Goal: Information Seeking & Learning: Learn about a topic

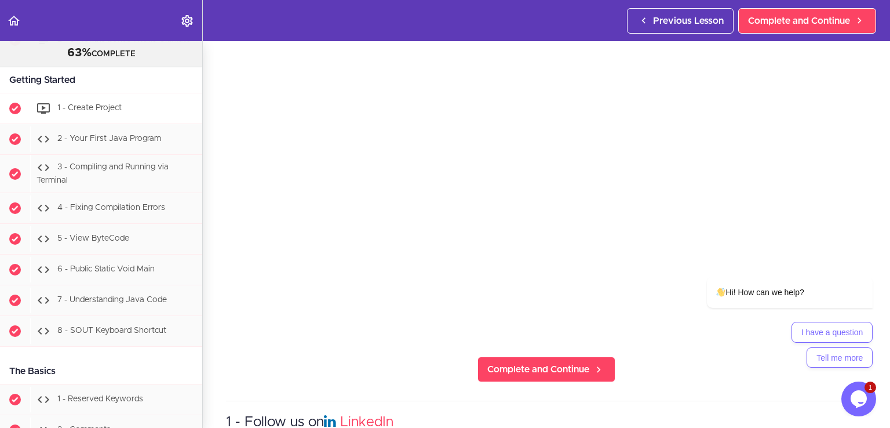
scroll to position [730, 0]
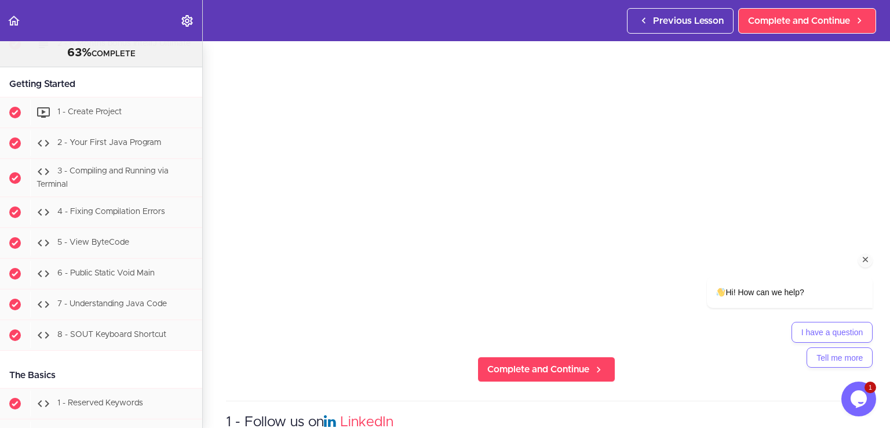
click at [868, 257] on icon "Chat attention grabber" at bounding box center [865, 259] width 10 height 10
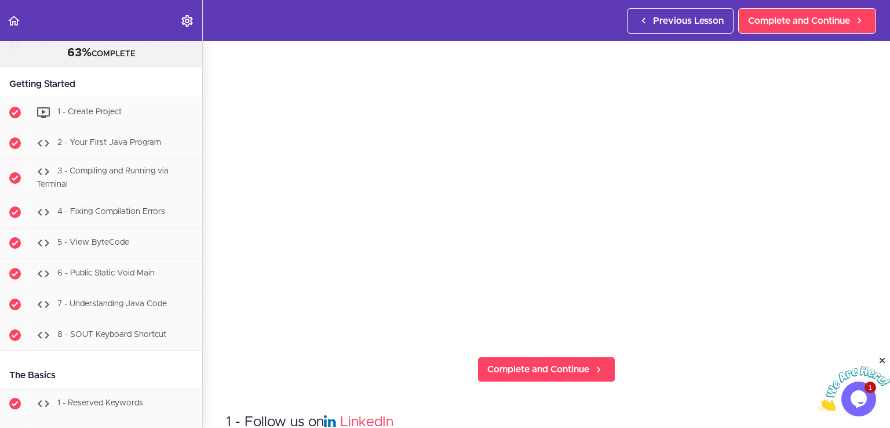
click at [885, 359] on icon "Close" at bounding box center [882, 360] width 10 height 10
click at [134, 147] on span "2 - Your First Java Program" at bounding box center [109, 142] width 104 height 8
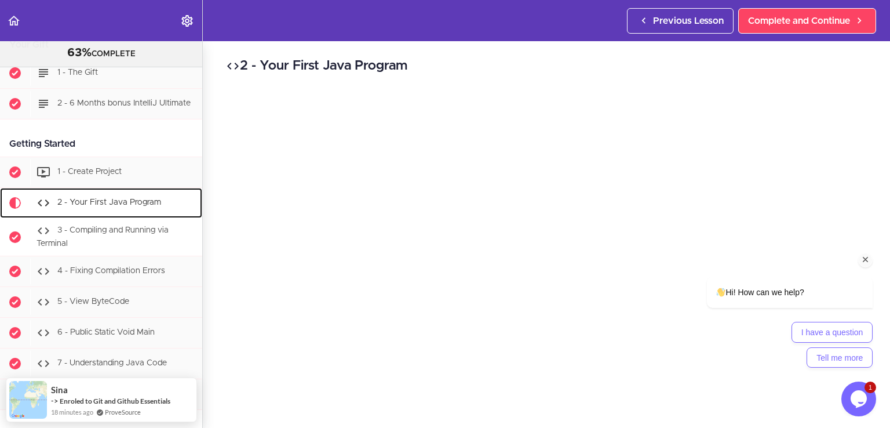
scroll to position [662, 0]
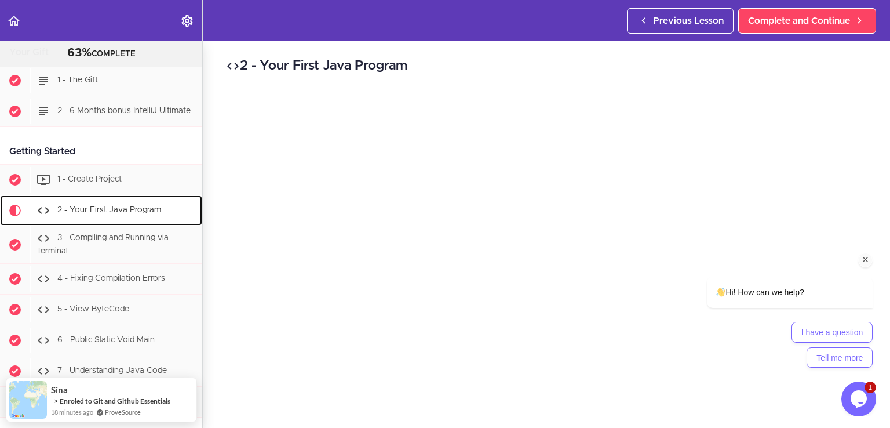
click at [108, 210] on span "2 - Your First Java Program" at bounding box center [109, 210] width 104 height 8
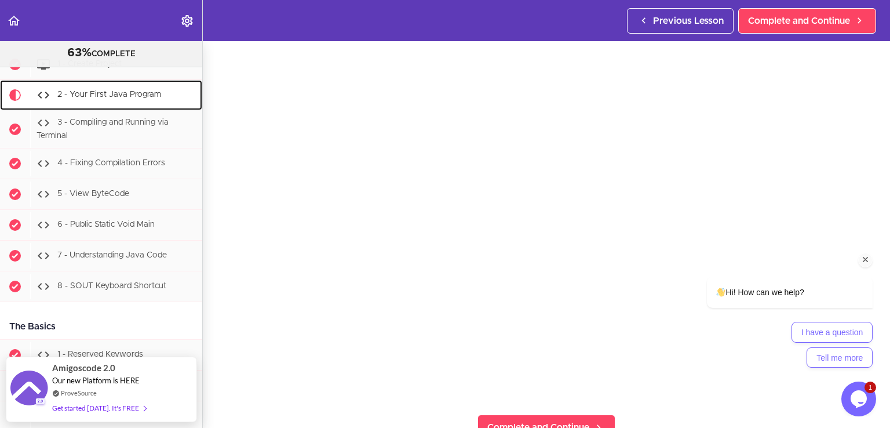
scroll to position [778, 0]
drag, startPoint x: 866, startPoint y: 256, endPoint x: 1523, endPoint y: 421, distance: 678.1
click at [866, 256] on icon "Chat attention grabber" at bounding box center [865, 259] width 10 height 10
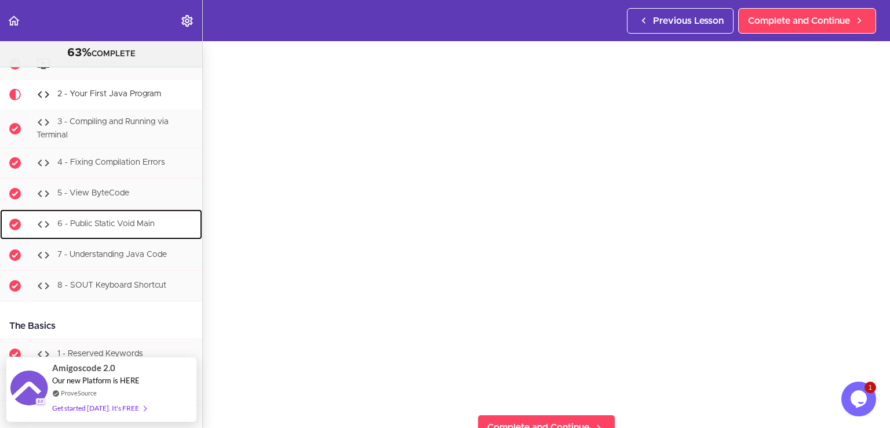
click at [129, 228] on span "6 - Public Static Void Main" at bounding box center [105, 224] width 97 height 8
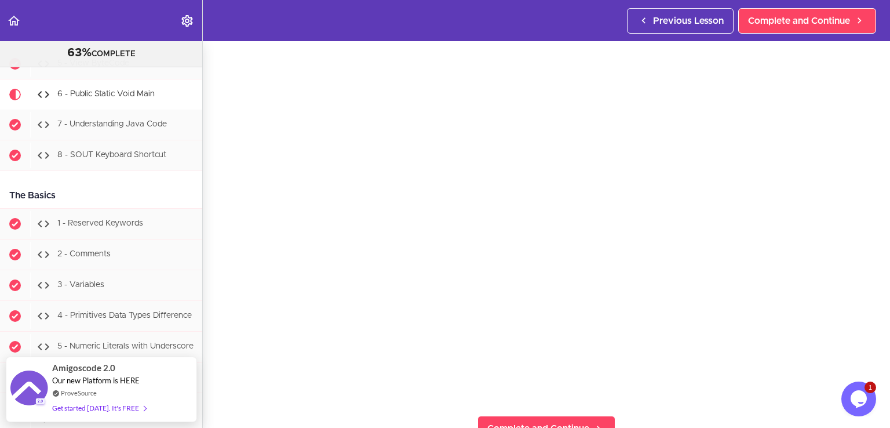
scroll to position [58, 0]
click at [405, 395] on section "Java Master Class 63% COMPLETE Course Intro 1 - Intro 2 - Practice Practice Pra…" at bounding box center [445, 234] width 890 height 386
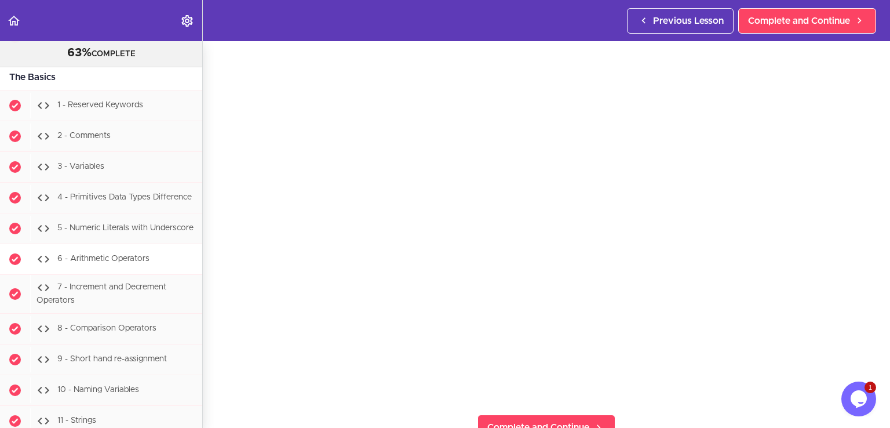
scroll to position [1024, 0]
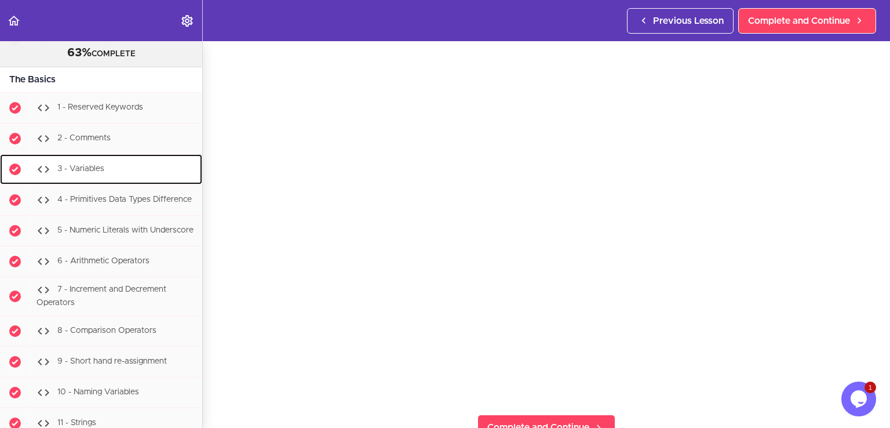
click at [109, 167] on div "3 - Variables" at bounding box center [116, 168] width 172 height 25
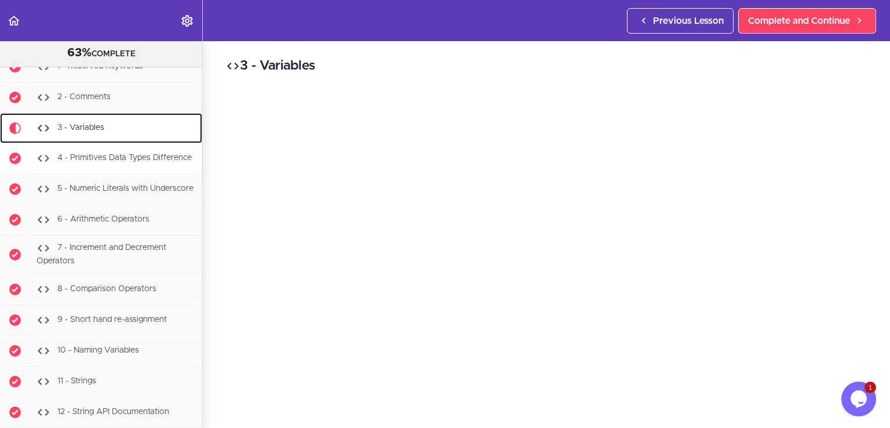
scroll to position [1099, 0]
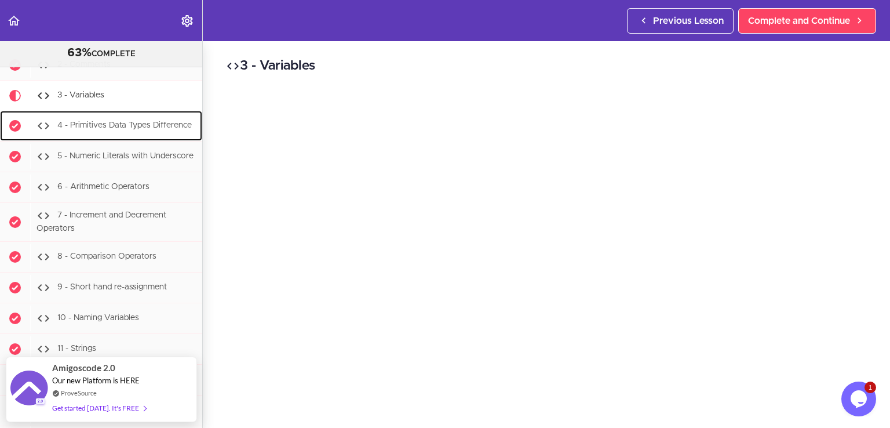
click at [121, 123] on span "4 - Primitives Data Types Difference" at bounding box center [124, 126] width 134 height 8
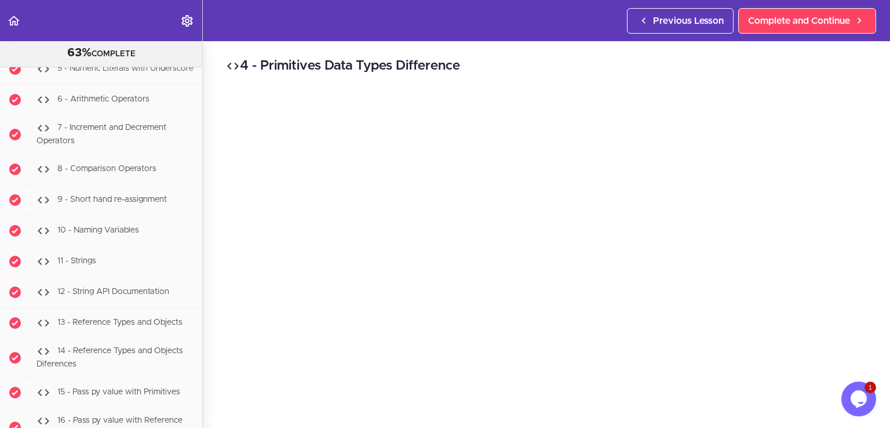
scroll to position [1182, 0]
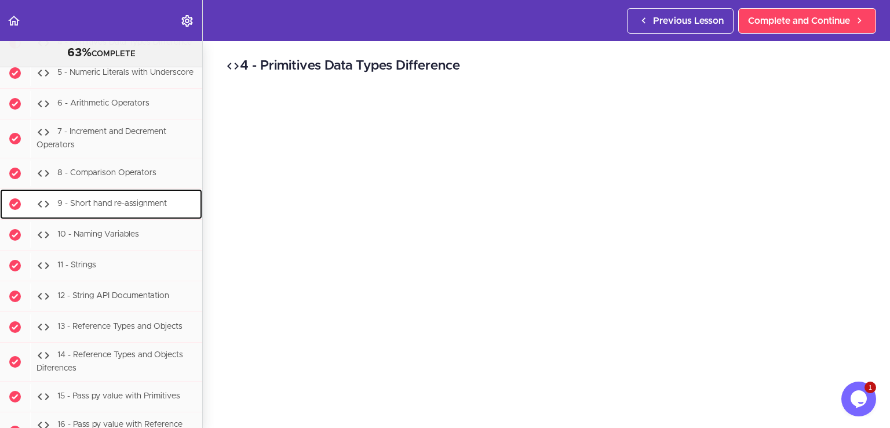
click at [122, 216] on div "9 - Short hand re-assignment" at bounding box center [116, 203] width 172 height 25
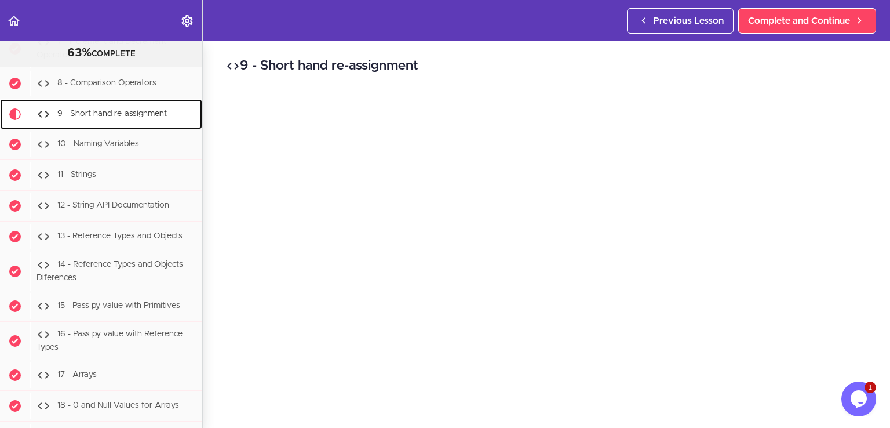
scroll to position [1306, 0]
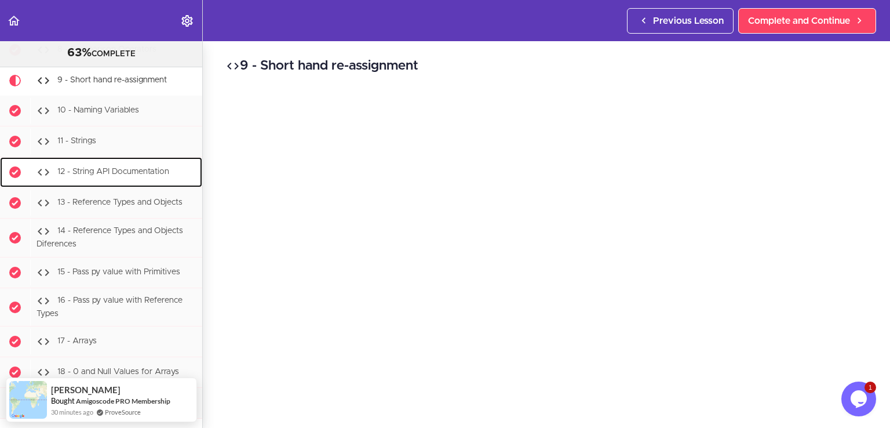
click at [124, 176] on span "12 - String API Documentation" at bounding box center [113, 171] width 112 height 8
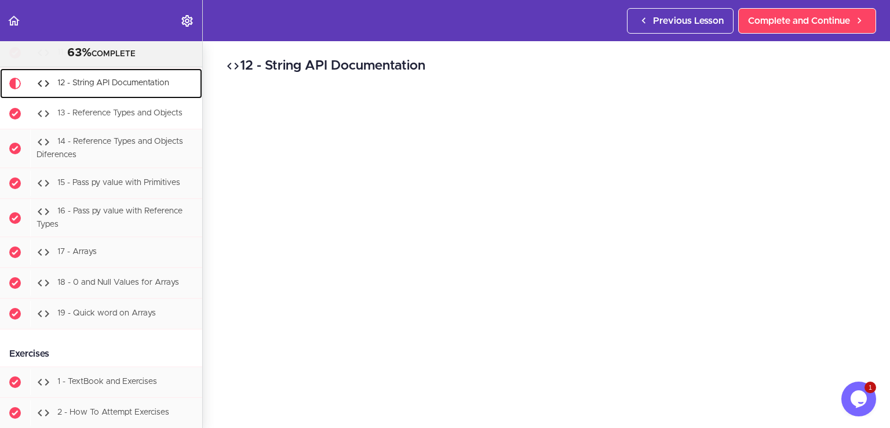
scroll to position [1398, 0]
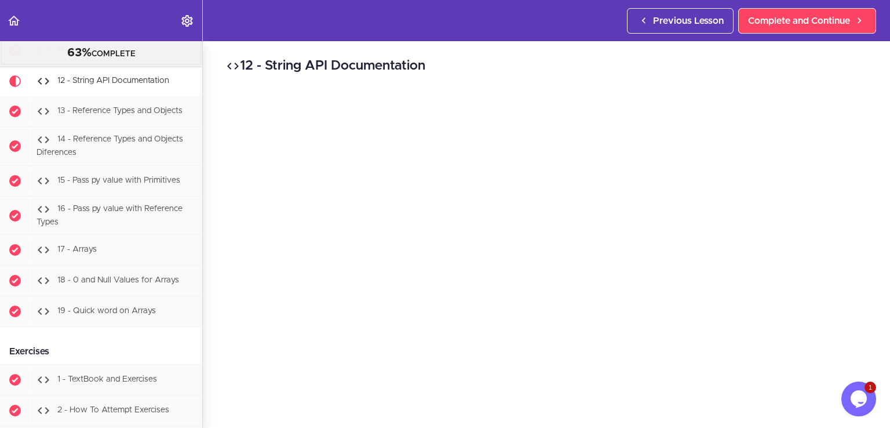
click at [105, 63] on div "11 - Strings" at bounding box center [116, 50] width 172 height 25
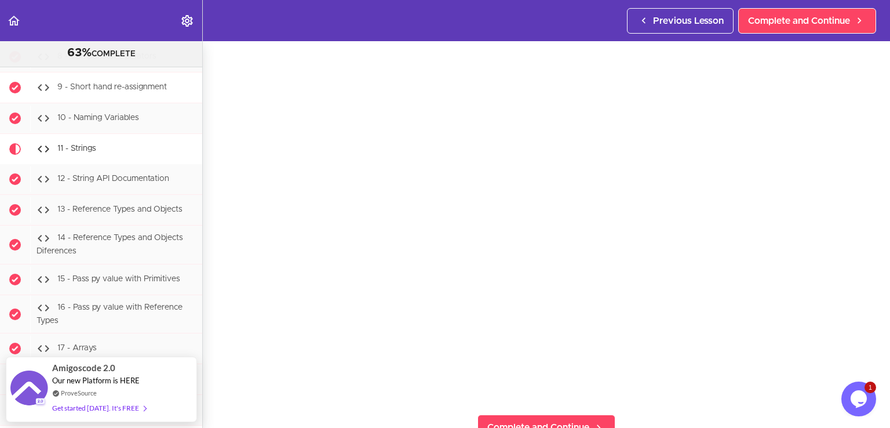
scroll to position [1309, 0]
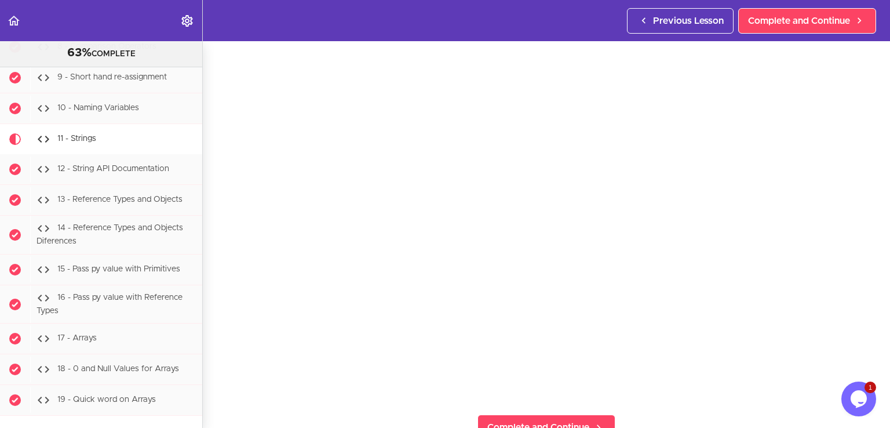
click at [417, 404] on section "Java Master Class 63% COMPLETE Course Intro 1 - Intro 2 - Practice Practice Pra…" at bounding box center [445, 234] width 890 height 386
click at [373, 396] on section "Java Master Class 63% COMPLETE Course Intro 1 - Intro 2 - Practice Practice Pra…" at bounding box center [445, 234] width 890 height 386
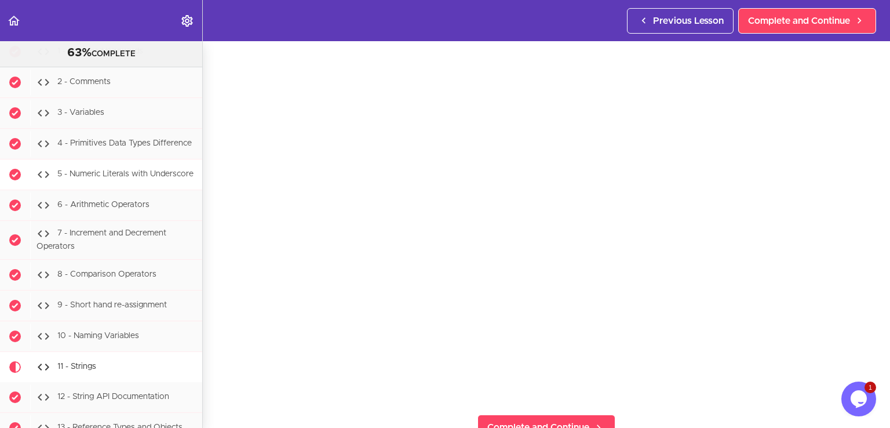
scroll to position [1077, 0]
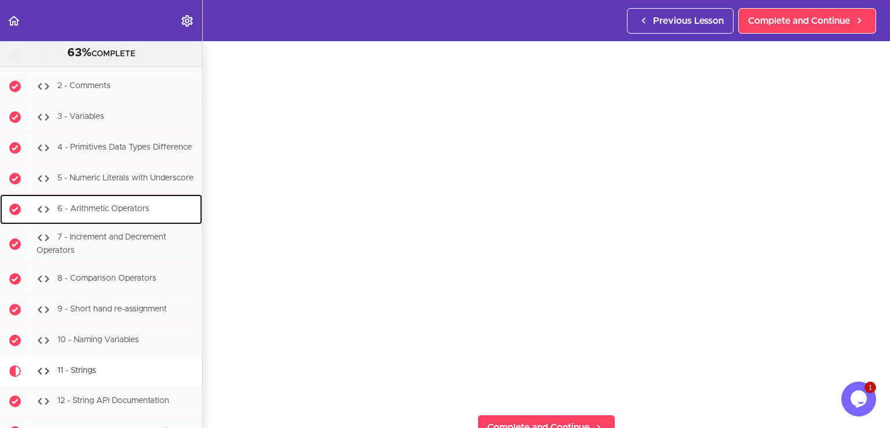
click at [141, 213] on span "6 - Arithmetic Operators" at bounding box center [103, 209] width 92 height 8
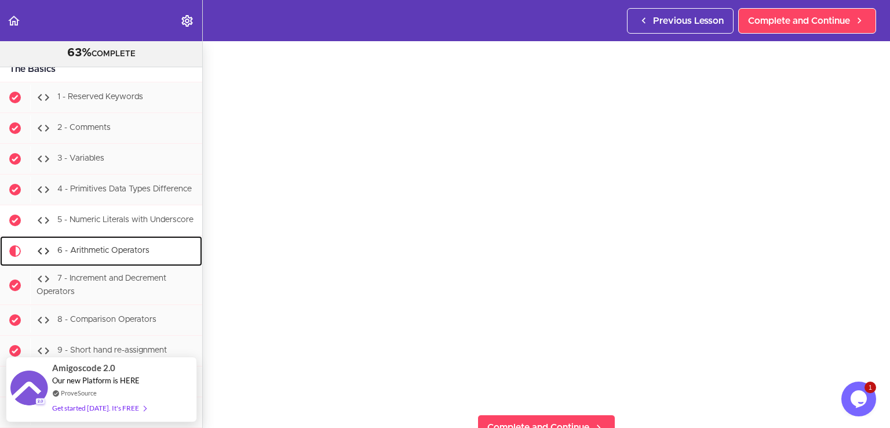
scroll to position [1033, 0]
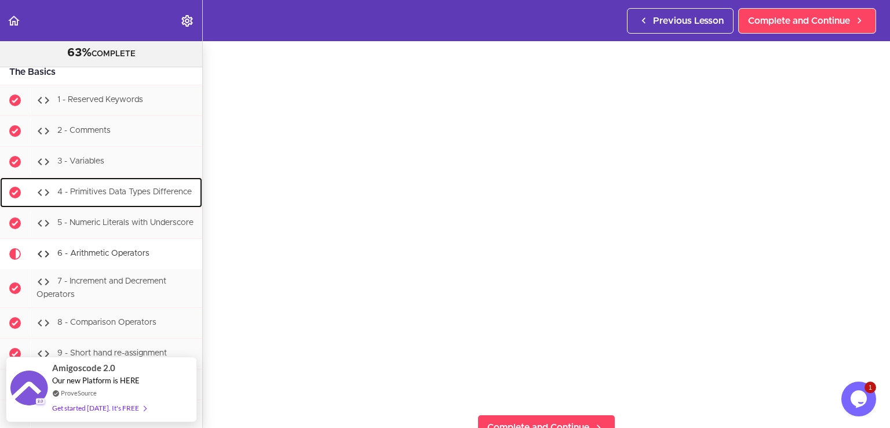
click at [127, 202] on div "4 - Primitives Data Types Difference" at bounding box center [116, 192] width 172 height 25
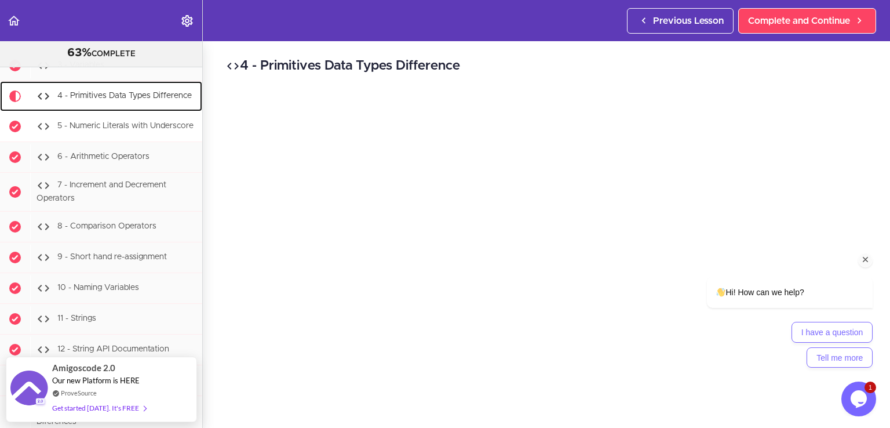
scroll to position [1129, 0]
click at [865, 260] on icon "Chat attention grabber" at bounding box center [865, 259] width 10 height 10
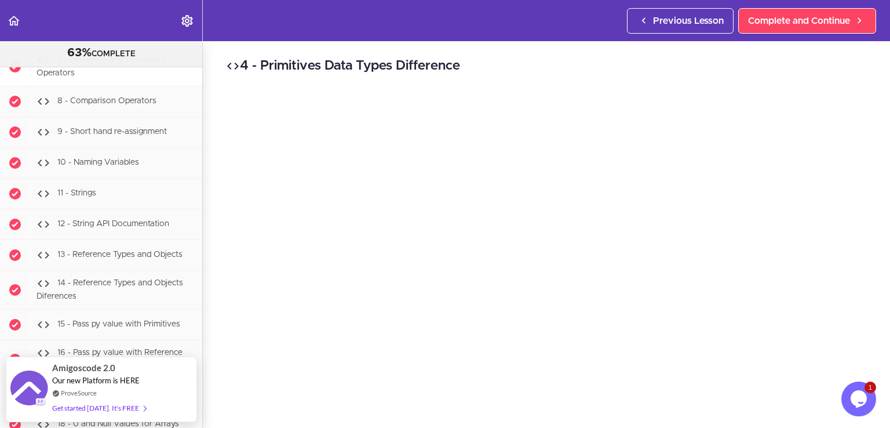
scroll to position [1303, 0]
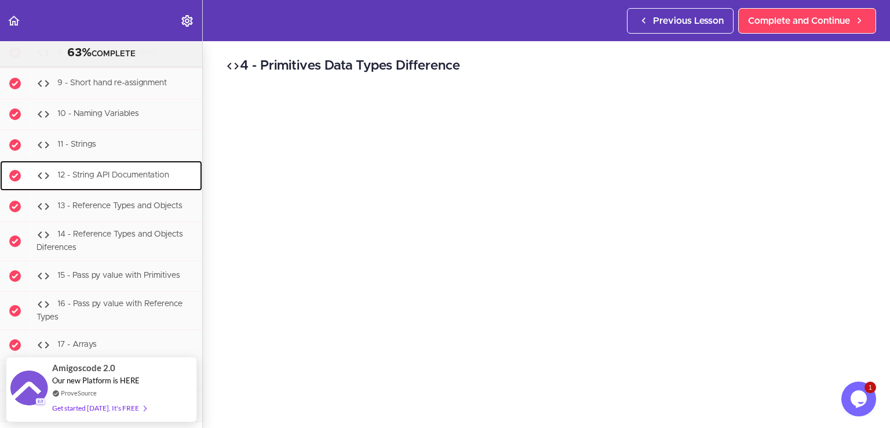
click at [146, 187] on div "12 - String API Documentation" at bounding box center [116, 175] width 172 height 25
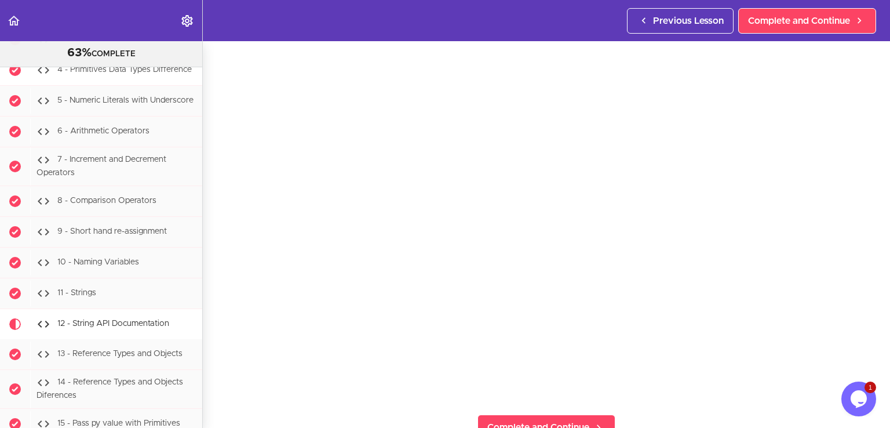
scroll to position [1166, 0]
